Goal: Task Accomplishment & Management: Manage account settings

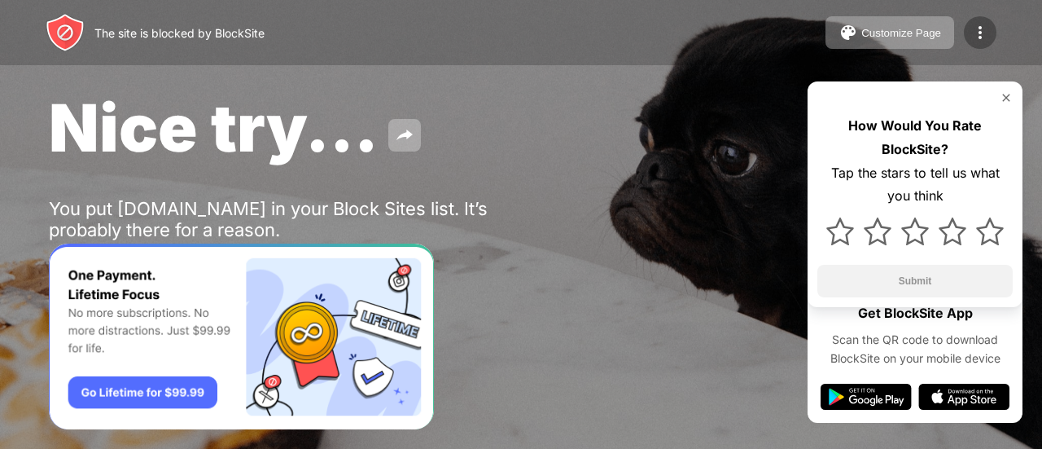
click at [976, 35] on img at bounding box center [981, 33] width 20 height 20
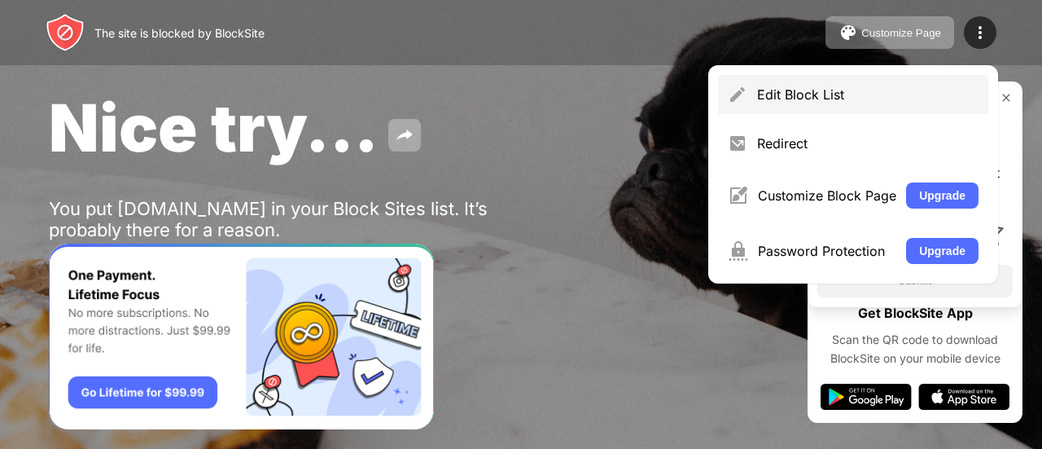
click at [864, 97] on div "Edit Block List" at bounding box center [868, 94] width 222 height 16
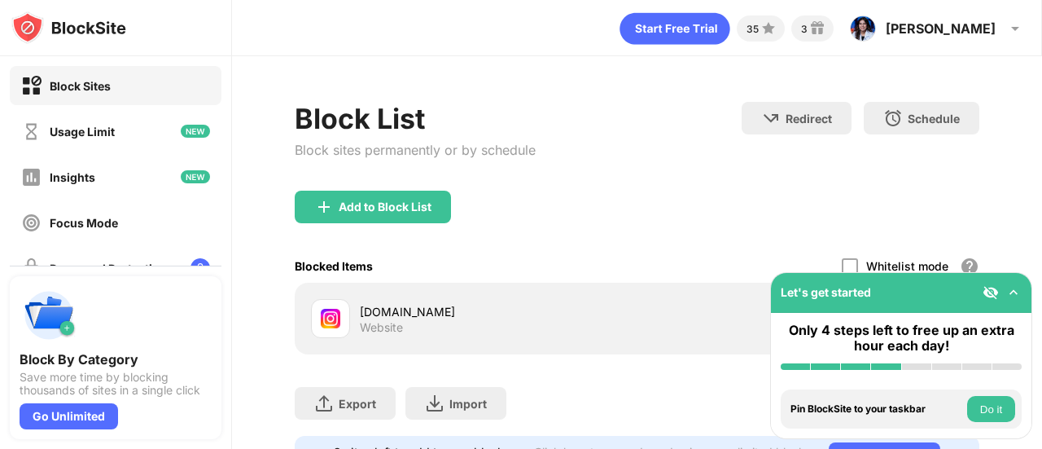
click at [818, 153] on div "Redirect Choose a site to be redirected to when blocking is active Schedule Sel…" at bounding box center [861, 136] width 238 height 69
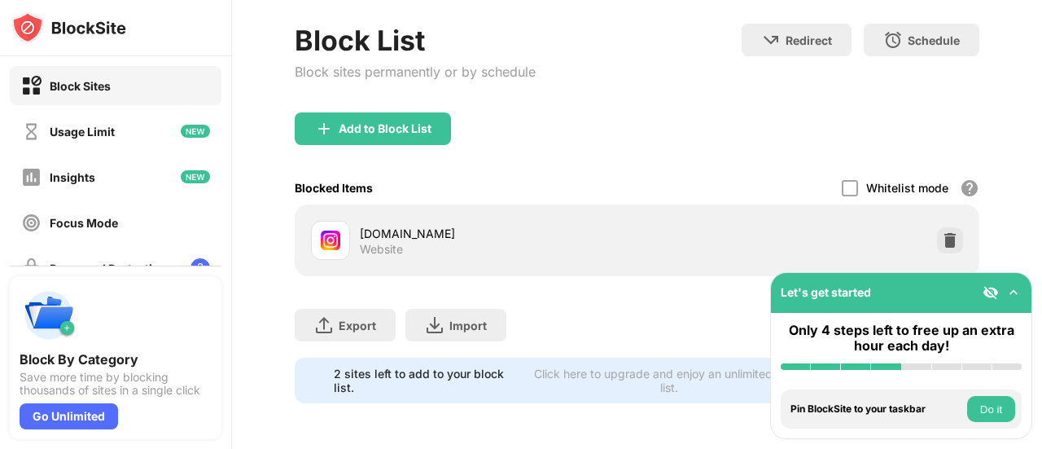
drag, startPoint x: 1042, startPoint y: 205, endPoint x: 1032, endPoint y: 324, distance: 119.3
click at [1032, 324] on div "Block Sites Usage Limit Insights Focus Mode Password Protection Custom Block Pa…" at bounding box center [521, 224] width 1042 height 449
click at [943, 235] on img at bounding box center [950, 240] width 16 height 16
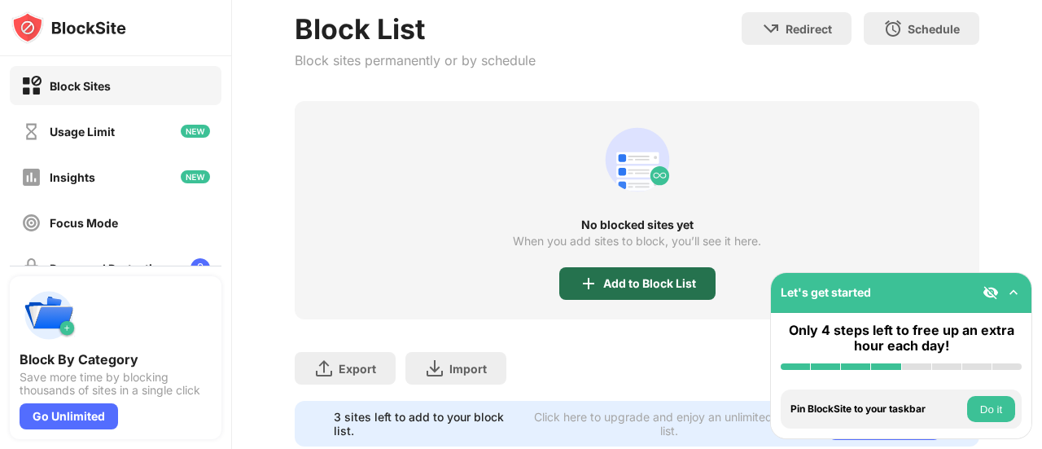
click at [640, 274] on div "Add to Block List" at bounding box center [637, 283] width 156 height 33
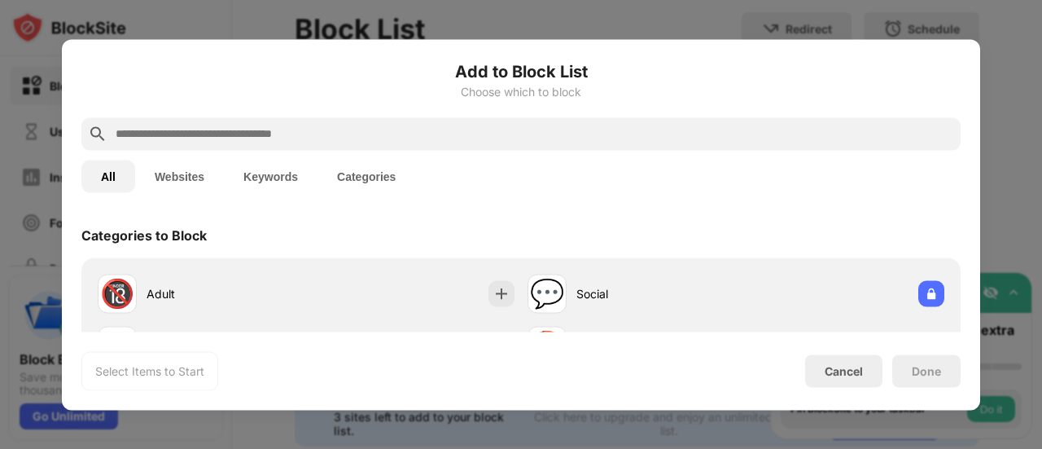
click at [599, 129] on input "text" at bounding box center [534, 134] width 840 height 20
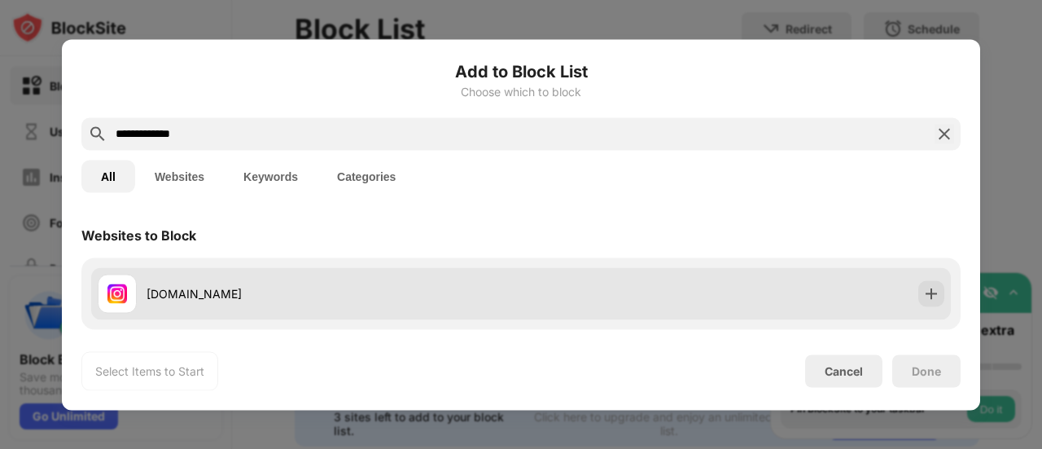
type input "**********"
click at [508, 305] on div "[DOMAIN_NAME]" at bounding box center [309, 293] width 423 height 39
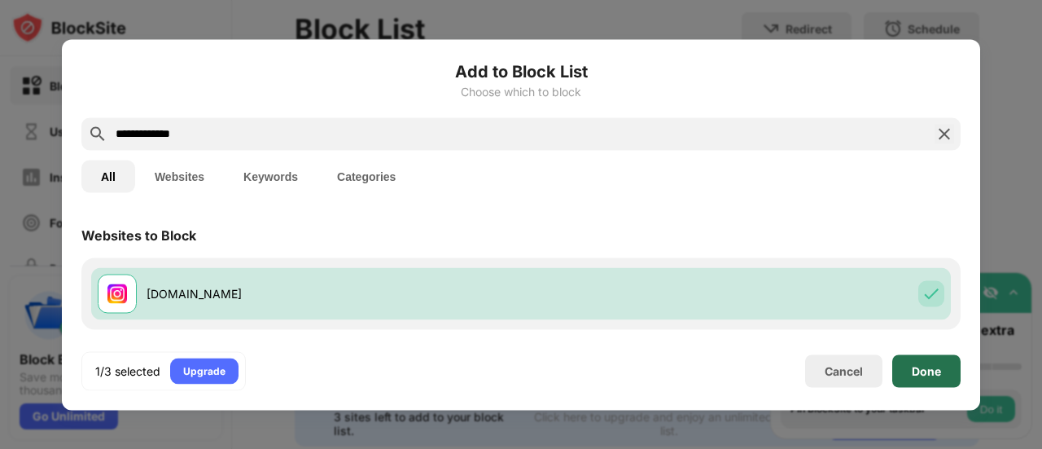
click at [927, 362] on div "Done" at bounding box center [927, 370] width 68 height 33
